Goal: Task Accomplishment & Management: Complete application form

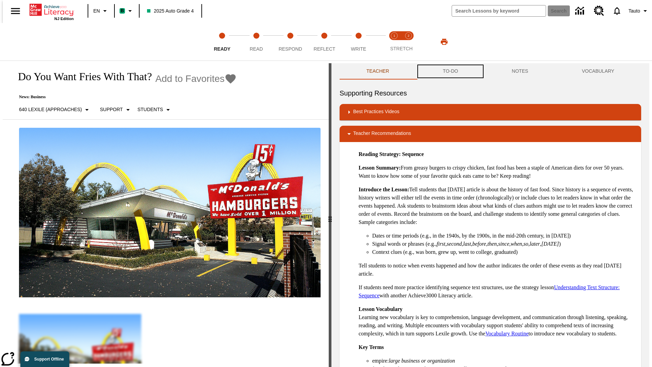
click at [450, 71] on button "TO-DO" at bounding box center [450, 71] width 69 height 16
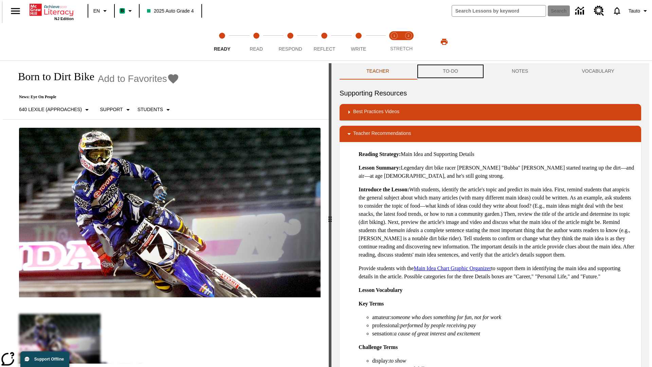
click at [450, 71] on button "TO-DO" at bounding box center [450, 71] width 69 height 16
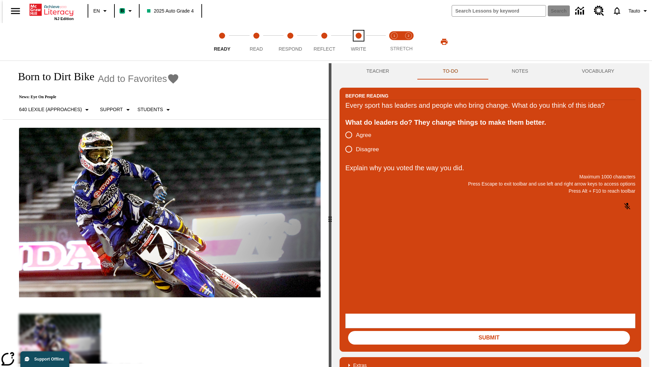
click at [358, 42] on span "Write" at bounding box center [358, 46] width 15 height 12
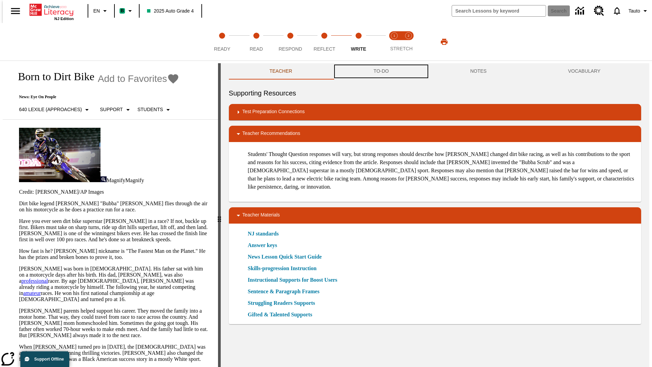
scroll to position [0, 0]
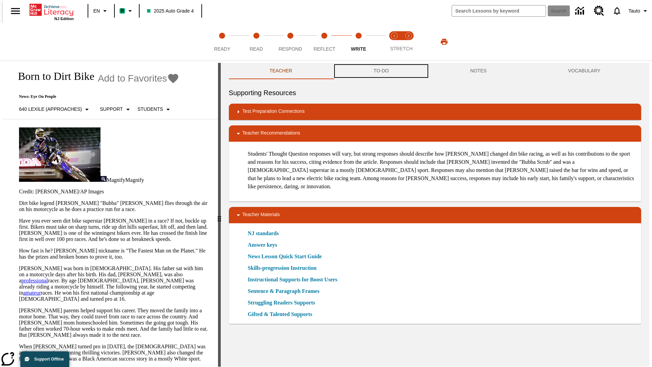
click at [381, 71] on button "TO-DO" at bounding box center [381, 71] width 97 height 16
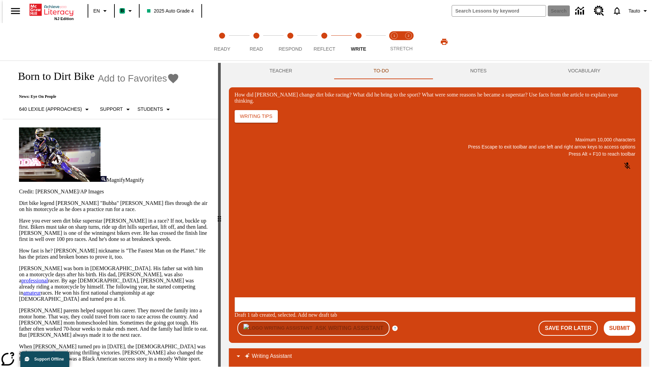
scroll to position [0, 0]
click at [572, 321] on button "Save For Later" at bounding box center [568, 328] width 59 height 15
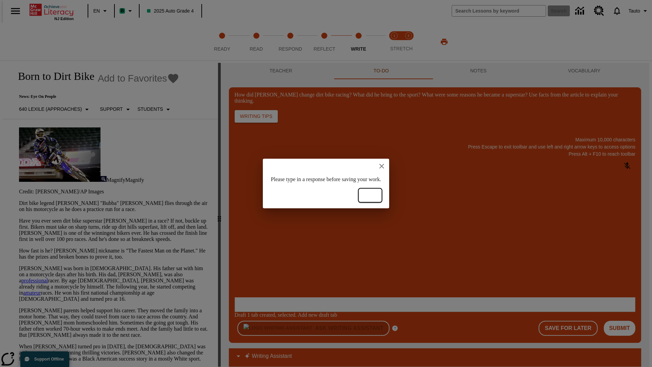
click at [381, 195] on button "Ok" at bounding box center [370, 195] width 22 height 13
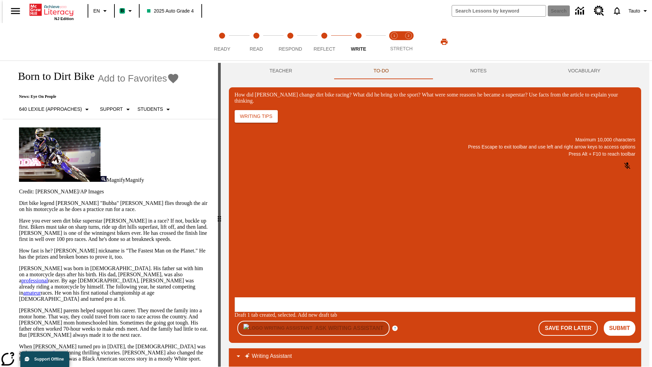
click at [333, 254] on p "How did Stewart change dirt bike racing? What did he bring to the sport? What w…" at bounding box center [285, 253] width 96 height 6
click at [572, 321] on button "Save For Later" at bounding box center [568, 328] width 59 height 15
